Goal: Transaction & Acquisition: Purchase product/service

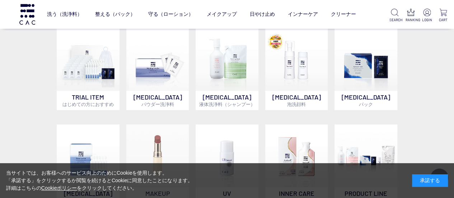
scroll to position [359, 0]
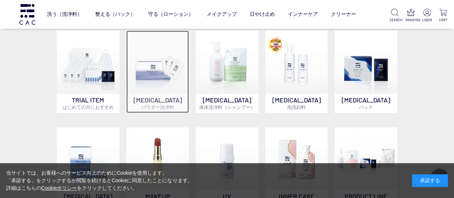
click at [166, 78] on img at bounding box center [157, 62] width 63 height 63
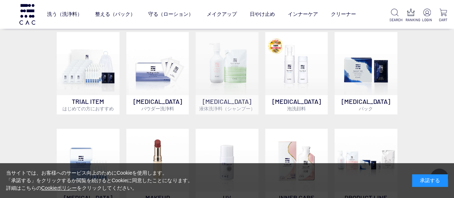
scroll to position [429, 0]
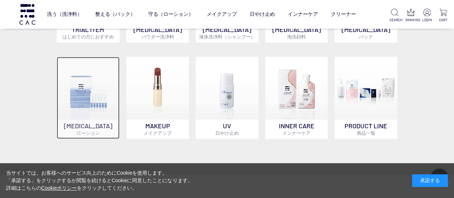
click at [84, 89] on img at bounding box center [88, 88] width 63 height 63
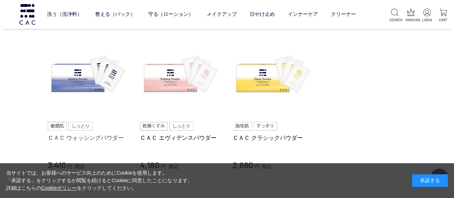
scroll to position [72, 0]
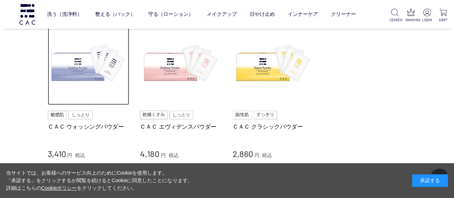
click at [94, 87] on img at bounding box center [89, 64] width 82 height 82
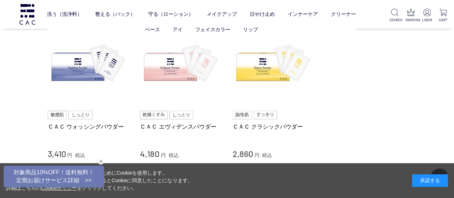
scroll to position [144, 0]
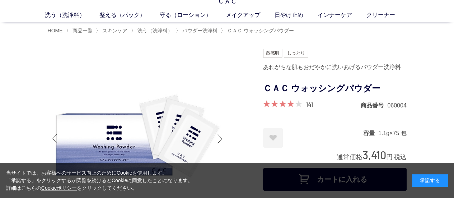
scroll to position [36, 0]
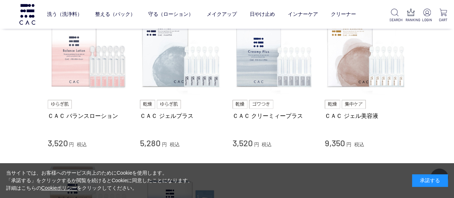
scroll to position [323, 0]
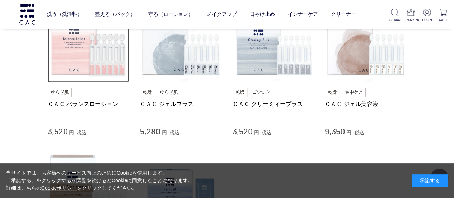
click at [73, 63] on img at bounding box center [89, 42] width 82 height 82
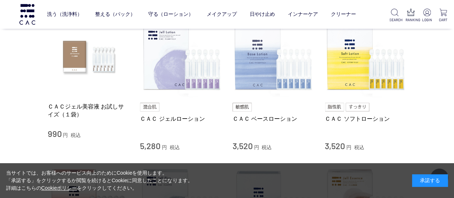
scroll to position [144, 0]
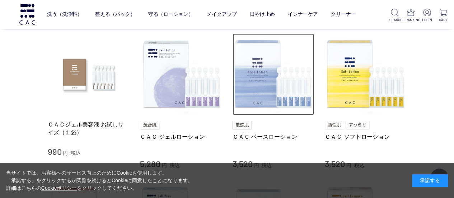
click at [252, 87] on img at bounding box center [274, 74] width 82 height 82
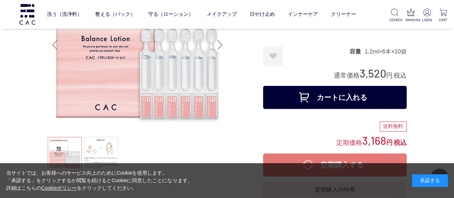
scroll to position [72, 0]
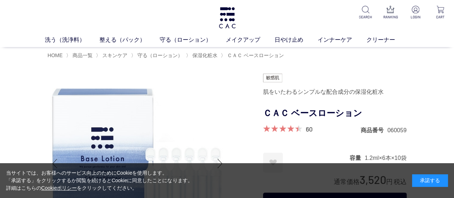
scroll to position [36, 0]
